Goal: Information Seeking & Learning: Learn about a topic

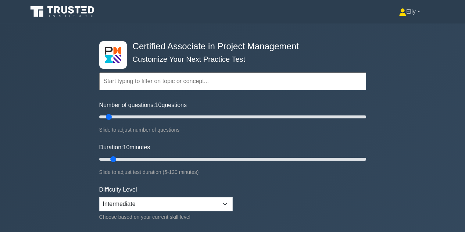
click at [419, 14] on link "Elly" at bounding box center [409, 11] width 57 height 15
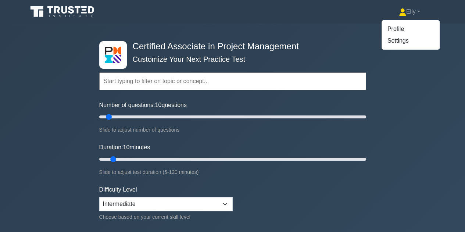
click at [423, 88] on div "Certified Associate in Project Management Customize Your Next Practice Test Top…" at bounding box center [232, 159] width 465 height 271
